Goal: Navigation & Orientation: Find specific page/section

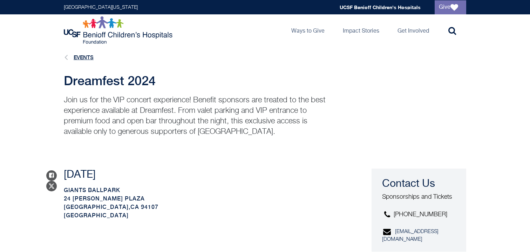
click at [85, 56] on link "Events" at bounding box center [84, 57] width 20 height 6
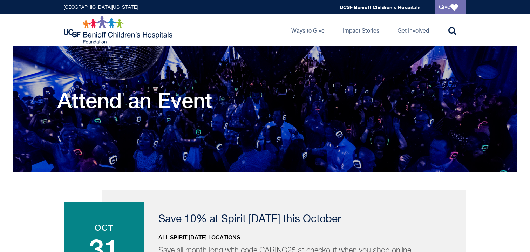
click at [111, 35] on img at bounding box center [119, 30] width 110 height 28
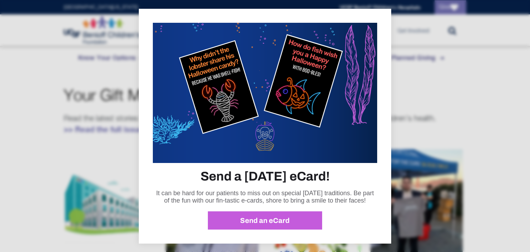
scroll to position [385, 0]
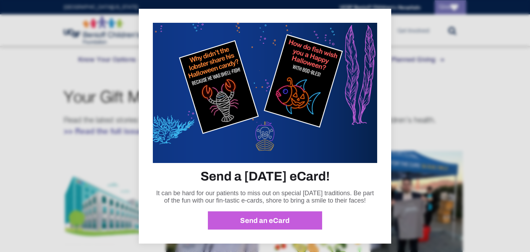
click at [380, 157] on div "Send a Halloween eCard! It can be hard for our patients to miss out on special …" at bounding box center [265, 126] width 252 height 235
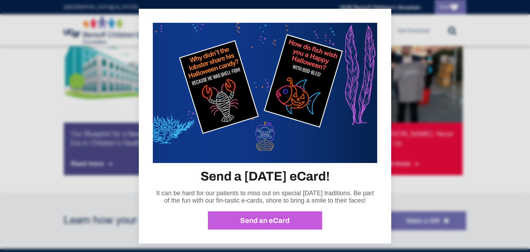
scroll to position [623, 0]
